Goal: Information Seeking & Learning: Learn about a topic

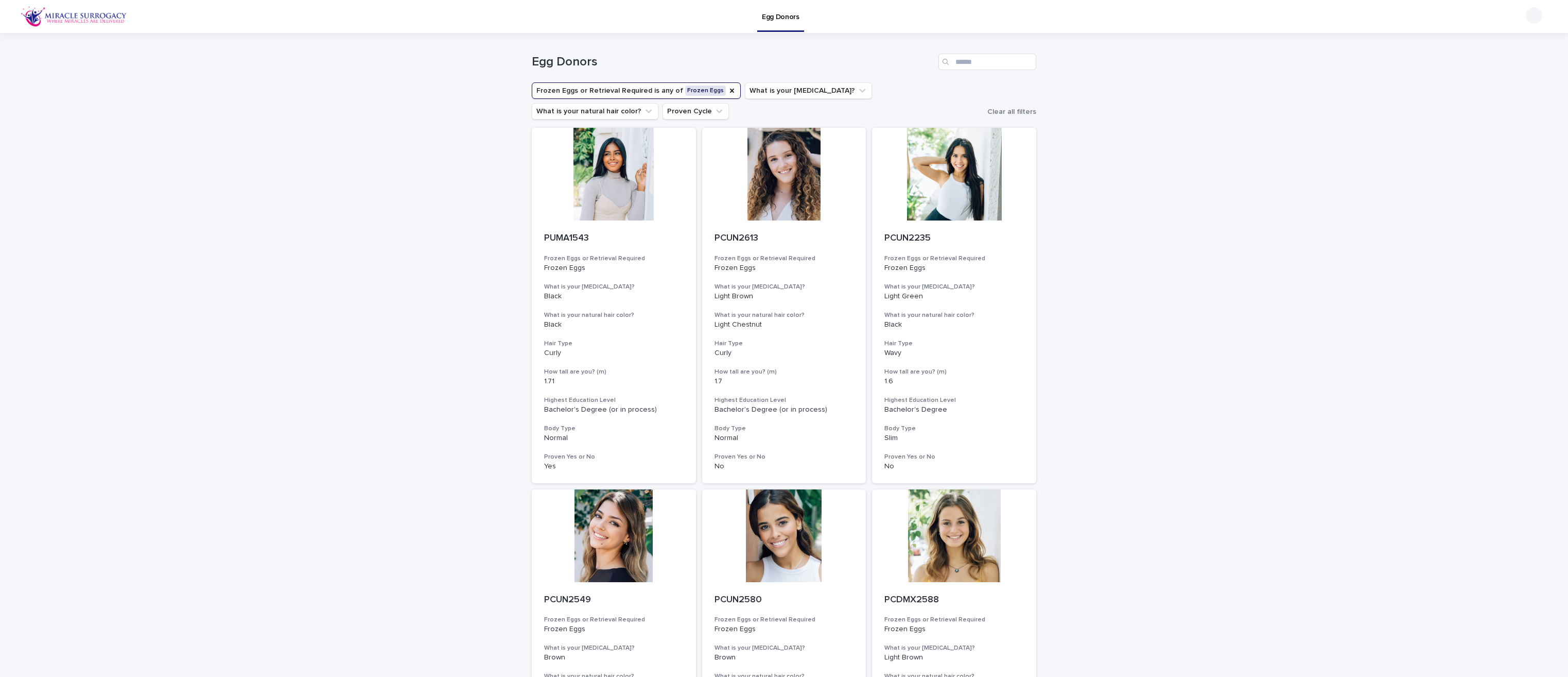
click at [66, 14] on img at bounding box center [74, 16] width 107 height 20
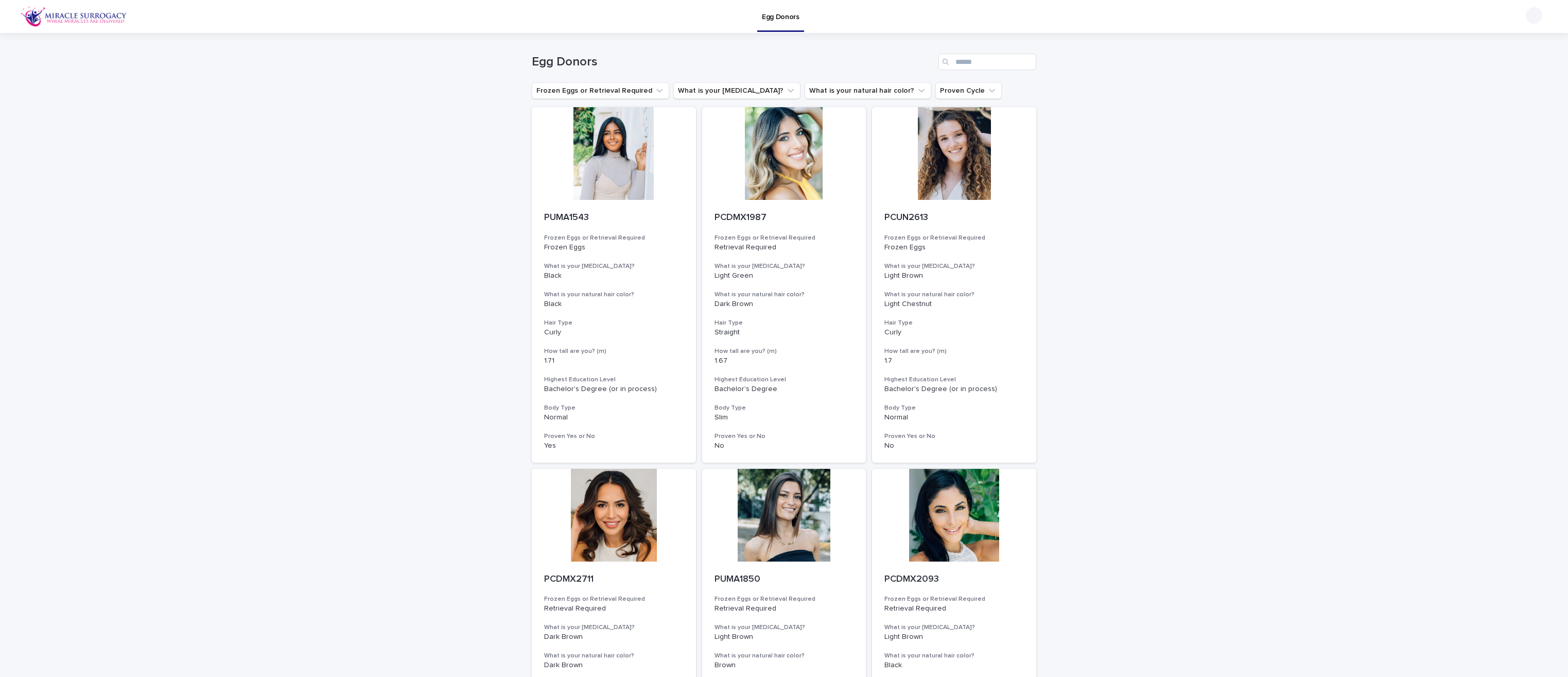
click at [75, 11] on img at bounding box center [74, 16] width 107 height 20
